Goal: Find specific page/section: Find specific page/section

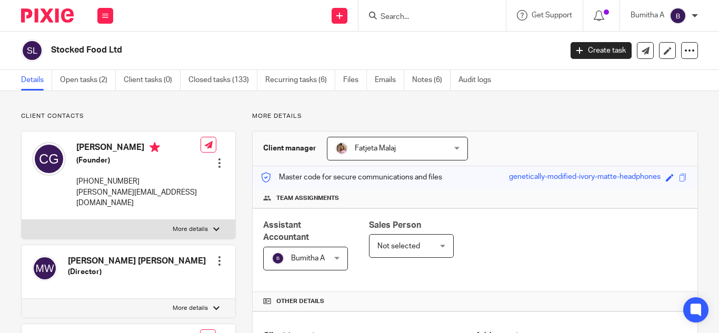
click at [412, 21] on input "Search" at bounding box center [426, 17] width 95 height 9
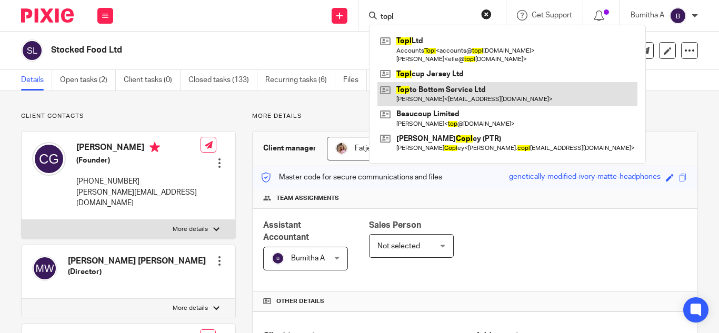
type input "topl"
click at [415, 47] on link at bounding box center [507, 49] width 260 height 33
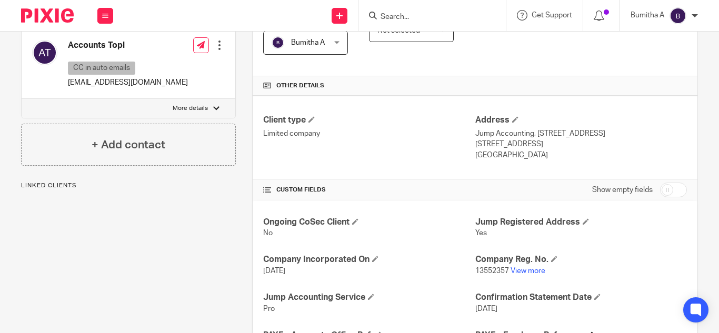
scroll to position [316, 0]
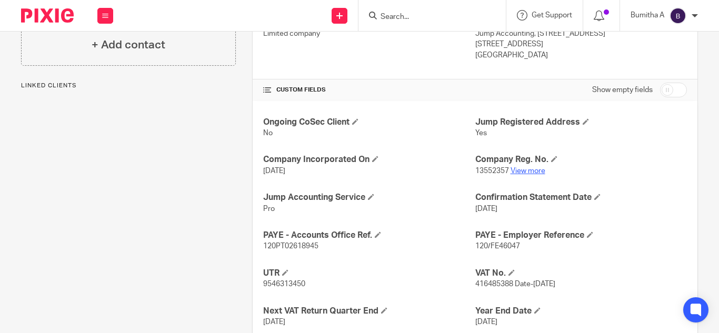
click at [520, 168] on link "View more" at bounding box center [527, 170] width 35 height 7
